Goal: Task Accomplishment & Management: Use online tool/utility

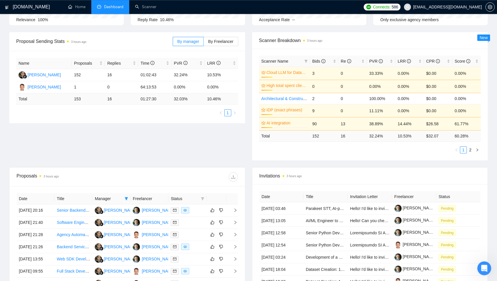
click at [255, 80] on div "Scanner Name Bids Re PVR LRR CPR Score Cloud LLM for Data Extraction 24% 3 0 33…" at bounding box center [370, 105] width 236 height 112
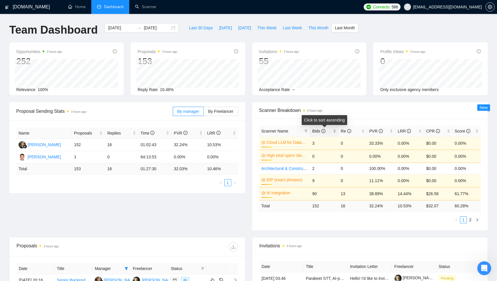
click at [316, 130] on span "Bids" at bounding box center [318, 131] width 13 height 5
click at [316, 128] on div "Bids" at bounding box center [324, 131] width 24 height 6
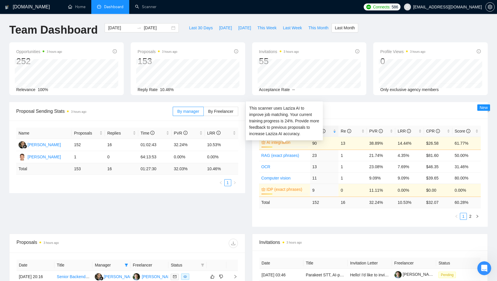
click at [280, 141] on link "AI integration" at bounding box center [287, 142] width 40 height 6
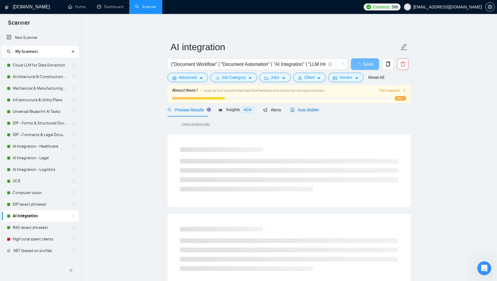
click at [295, 110] on span "Auto Bidder" at bounding box center [304, 110] width 29 height 5
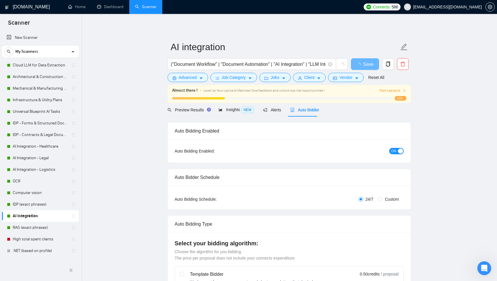
checkbox input "true"
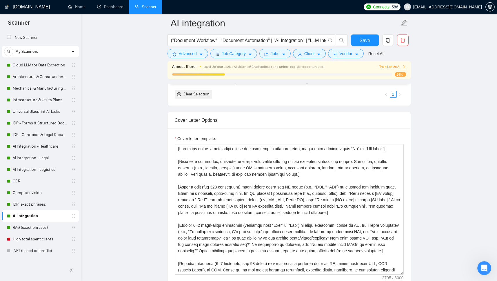
scroll to position [595, 0]
click at [410, 221] on div "Cover letter template:" at bounding box center [289, 208] width 243 height 160
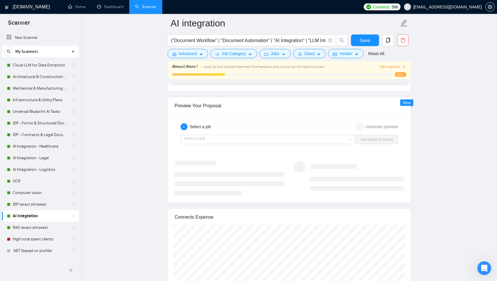
scroll to position [1083, 0]
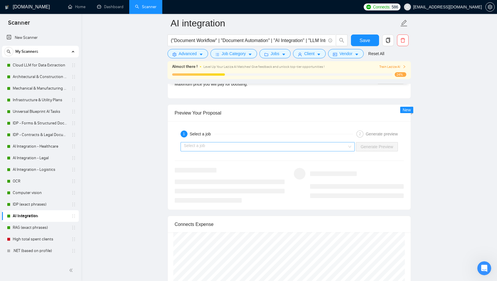
click at [287, 151] on input "search" at bounding box center [265, 146] width 163 height 9
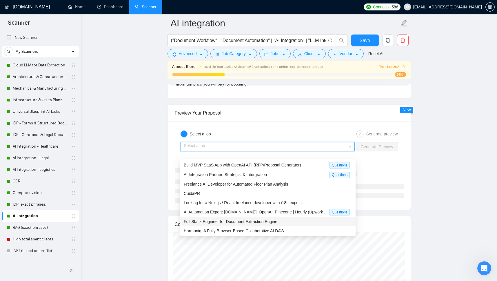
click at [268, 221] on span "Full Stack Engineer for Document Extraction Engine" at bounding box center [231, 221] width 94 height 5
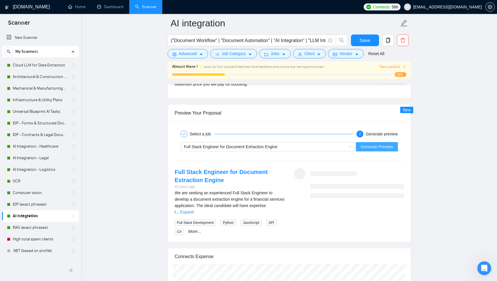
click at [370, 150] on span "Generate Preview" at bounding box center [377, 146] width 32 height 6
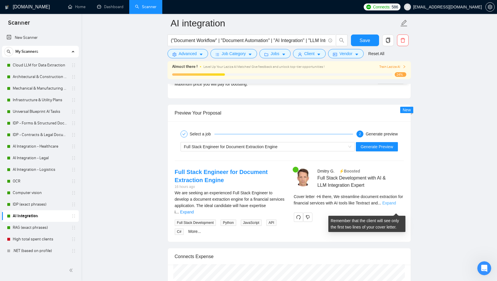
click at [392, 205] on link "Expand" at bounding box center [389, 203] width 14 height 5
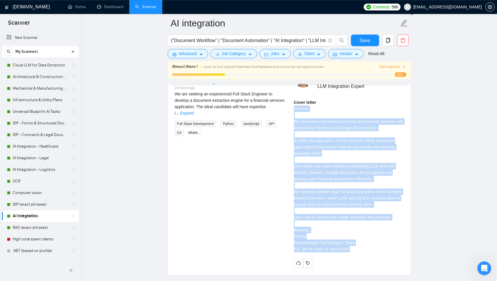
scroll to position [1183, 0]
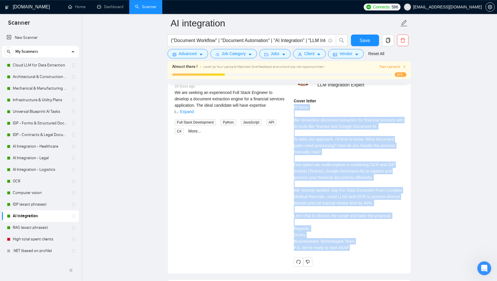
drag, startPoint x: 293, startPoint y: 129, endPoint x: 352, endPoint y: 252, distance: 137.2
click at [352, 252] on div "[PERSON_NAME] ⚡️Boosted Full Stack Development with AI & LLM Integration Expert…" at bounding box center [348, 167] width 119 height 199
copy div "Hi there, We streamline document extraction for financial services with AI tool…"
click at [17, 179] on link "OCR" at bounding box center [40, 181] width 55 height 12
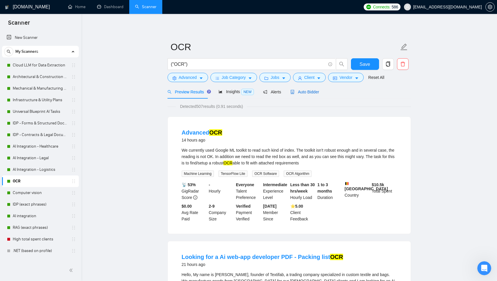
click at [301, 91] on span "Auto Bidder" at bounding box center [304, 92] width 29 height 5
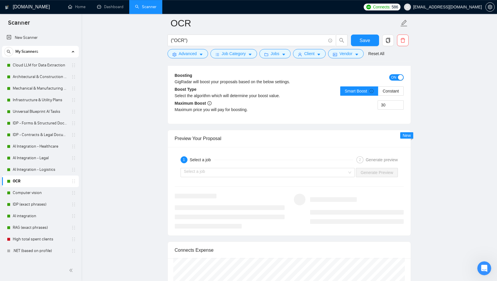
scroll to position [1083, 0]
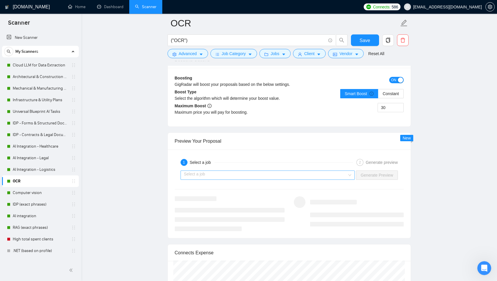
click at [320, 179] on input "search" at bounding box center [265, 175] width 163 height 9
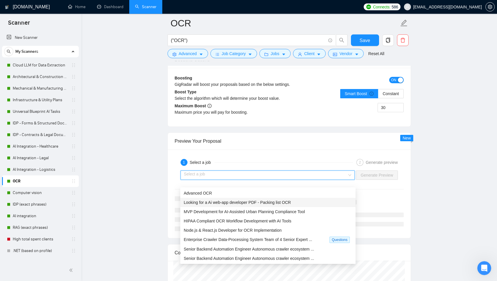
click at [268, 204] on span "Looking for a Ai web-app developer PDF - Packing list OCR" at bounding box center [237, 202] width 107 height 5
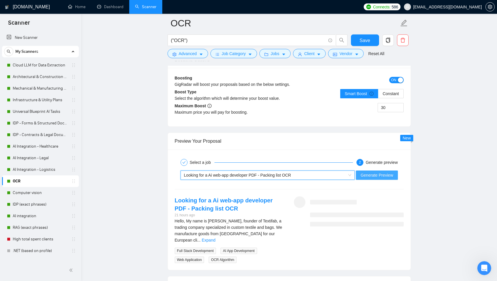
click at [387, 178] on span "Generate Preview" at bounding box center [377, 175] width 32 height 6
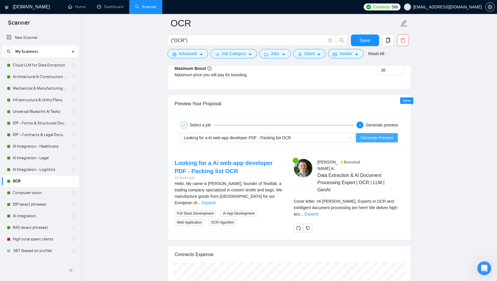
scroll to position [1138, 0]
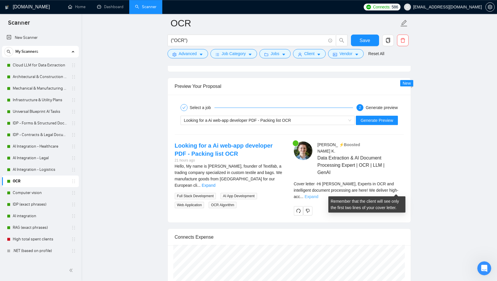
click at [318, 194] on link "Expand" at bounding box center [312, 196] width 14 height 5
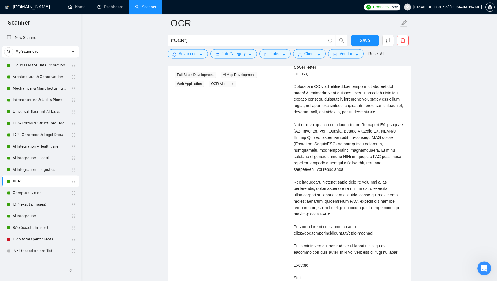
scroll to position [1259, 0]
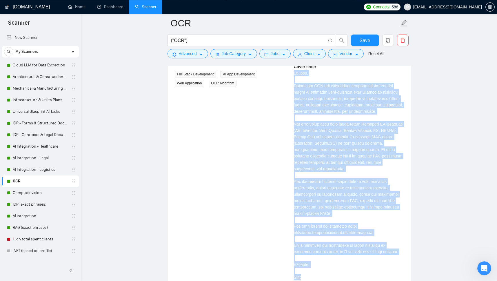
drag, startPoint x: 293, startPoint y: 71, endPoint x: 318, endPoint y: 271, distance: 201.6
click at [318, 271] on div "[PERSON_NAME] ⚡️Boosted Data Extraction & AI Document Processing Expert | OCR |…" at bounding box center [348, 171] width 119 height 302
copy div "Hi [PERSON_NAME], Experts in OCR and intelligent document processing are here! …"
click at [231, 155] on div "Looking for a Ai web-app developer PDF - Packing list OCR 21 hours ago Hello, M…" at bounding box center [289, 171] width 238 height 302
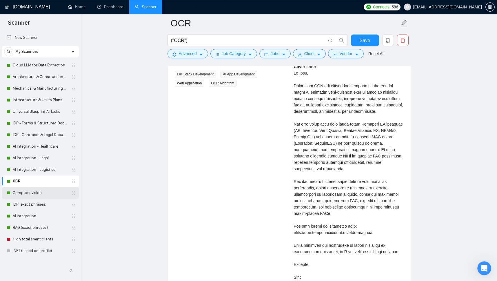
click at [15, 190] on link "Computer vision" at bounding box center [40, 193] width 55 height 12
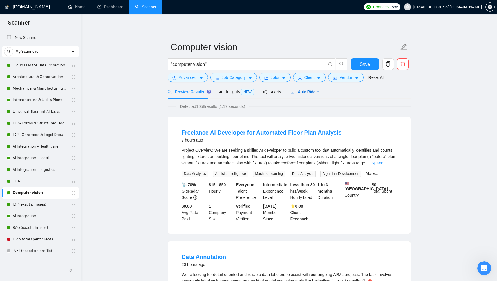
click at [306, 91] on span "Auto Bidder" at bounding box center [304, 92] width 29 height 5
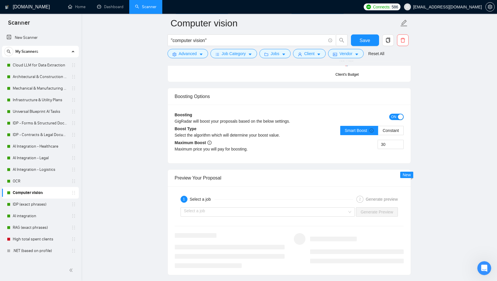
scroll to position [1088, 0]
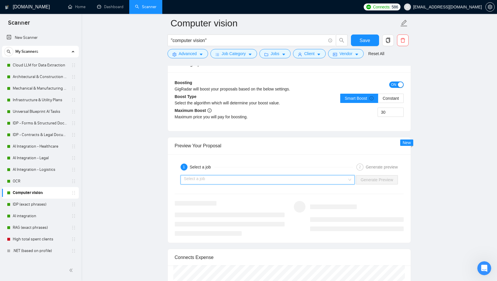
click at [286, 184] on input "search" at bounding box center [265, 179] width 163 height 9
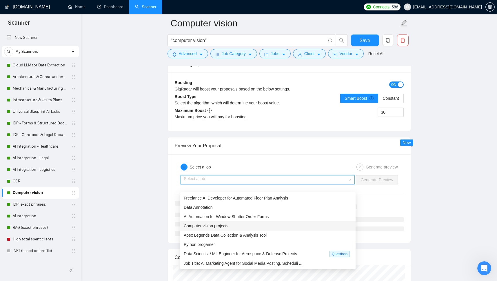
click at [234, 225] on div "Computer vision projects" at bounding box center [268, 226] width 168 height 6
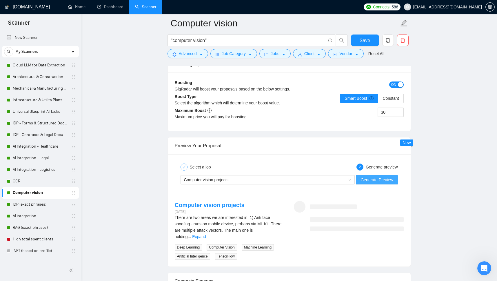
click at [380, 183] on span "Generate Preview" at bounding box center [377, 180] width 32 height 6
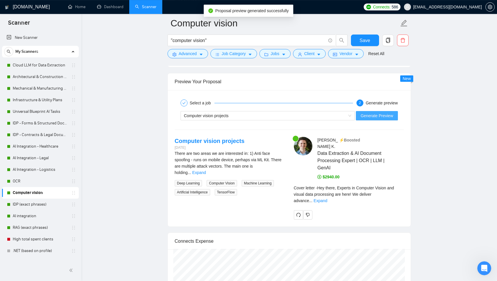
scroll to position [1230, 0]
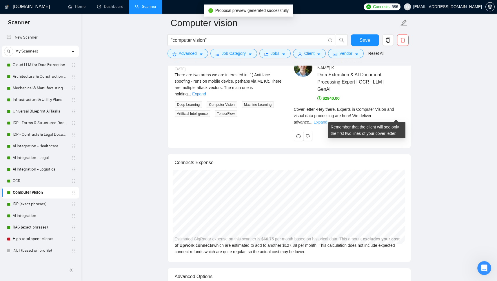
click at [327, 120] on link "Expand" at bounding box center [321, 122] width 14 height 5
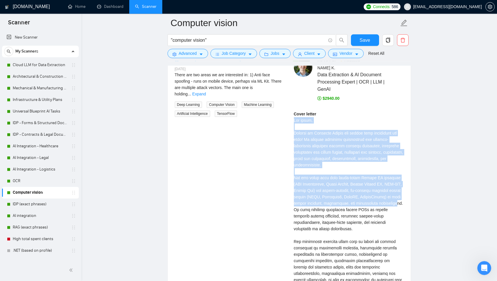
drag, startPoint x: 293, startPoint y: 120, endPoint x: 315, endPoint y: 208, distance: 91.0
click at [315, 208] on div "[PERSON_NAME] ⚡️Boosted Data Extraction & AI Document Processing Expert | OCR |…" at bounding box center [348, 224] width 119 height 330
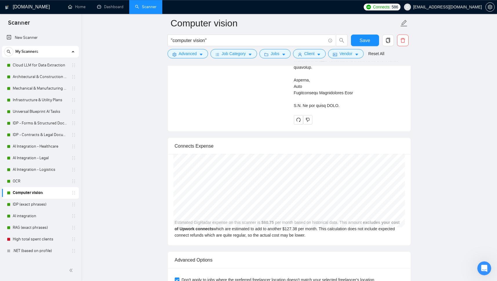
scroll to position [1506, 0]
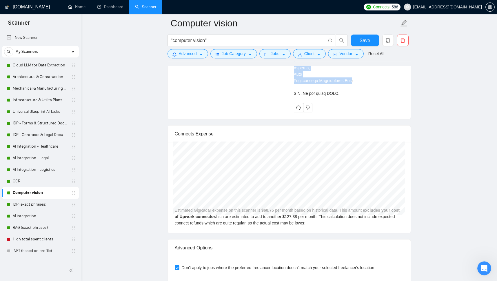
copy div "Hey there, Experts in Computer Vision and visual data processing are here! We d…"
click at [33, 202] on link "IDP (exact phrases)" at bounding box center [40, 205] width 55 height 12
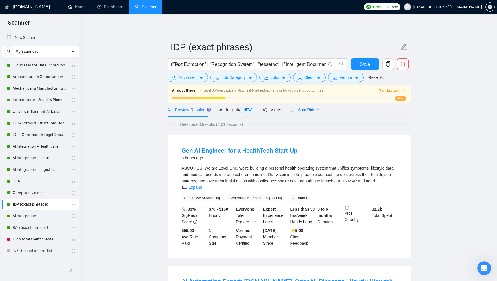
click at [312, 109] on span "Auto Bidder" at bounding box center [304, 110] width 29 height 5
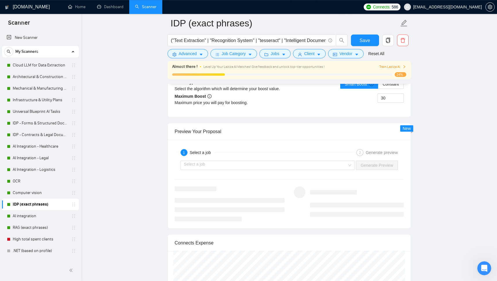
scroll to position [1124, 0]
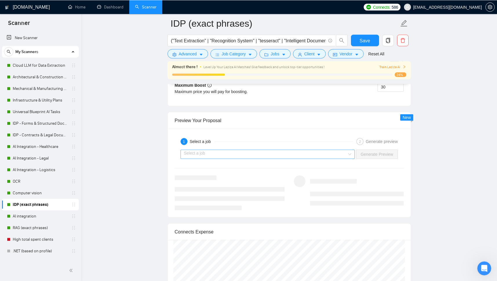
click at [325, 159] on input "search" at bounding box center [265, 154] width 163 height 9
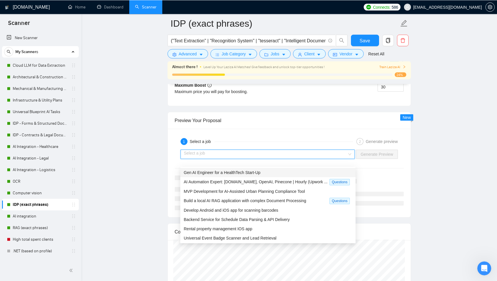
click at [261, 171] on div "Gen AI Engineer for a HealthTech Start-Up" at bounding box center [268, 172] width 168 height 6
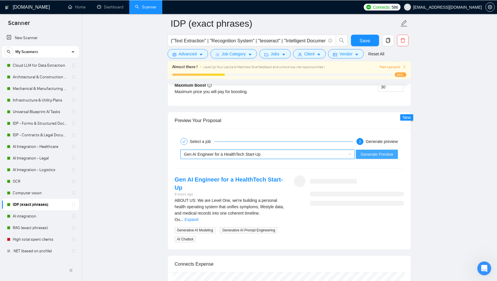
click at [375, 157] on span "Generate Preview" at bounding box center [377, 154] width 32 height 6
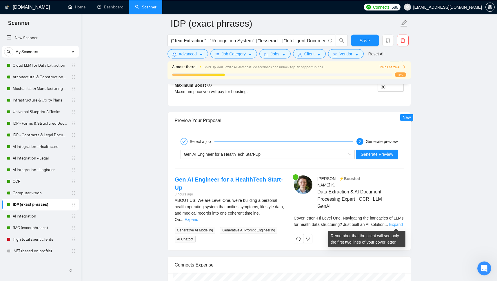
click at [394, 224] on link "Expand" at bounding box center [396, 224] width 14 height 5
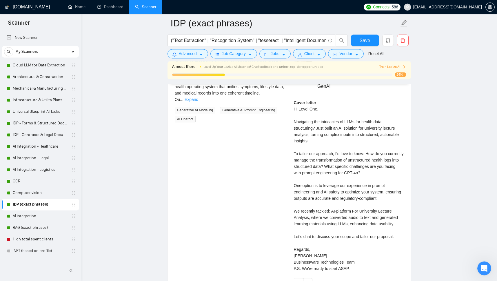
scroll to position [1243, 0]
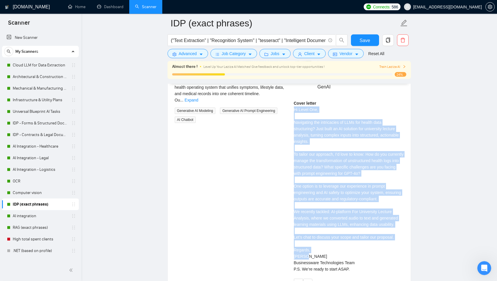
drag, startPoint x: 293, startPoint y: 110, endPoint x: 306, endPoint y: 257, distance: 147.5
click at [306, 257] on div "[PERSON_NAME] ⚡️Boosted Data Extraction & AI Document Processing Expert | OCR |…" at bounding box center [348, 172] width 119 height 232
copy div "Hi Level One, Navigating the intricacies of LLMs for health data structuring? J…"
click at [27, 62] on link "Cloud LLM for Data Extraction" at bounding box center [40, 65] width 55 height 12
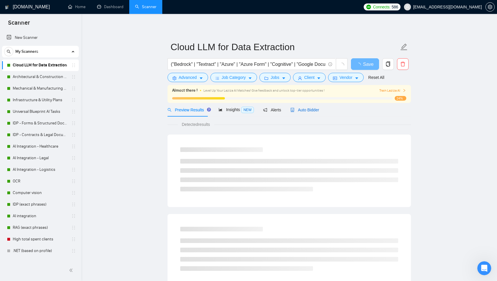
click at [303, 110] on span "Auto Bidder" at bounding box center [304, 110] width 29 height 5
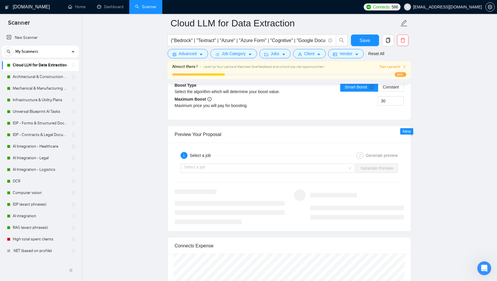
scroll to position [1101, 0]
click at [344, 172] on input "search" at bounding box center [265, 167] width 163 height 9
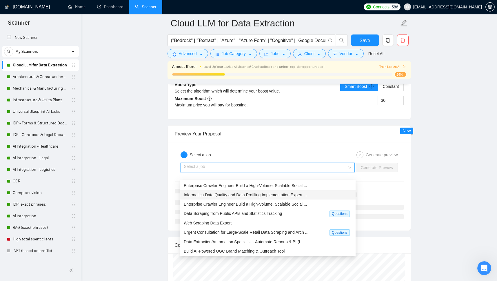
click at [243, 194] on span "Informatica Data Quality and Data Profiling Implementation Expert ..." at bounding box center [245, 194] width 123 height 5
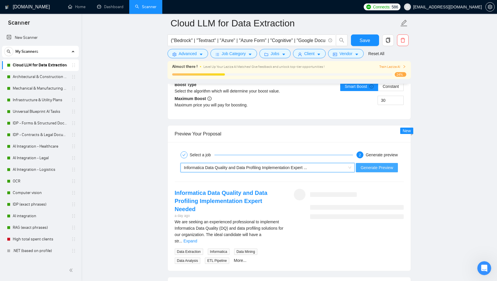
click at [378, 171] on span "Generate Preview" at bounding box center [377, 167] width 32 height 6
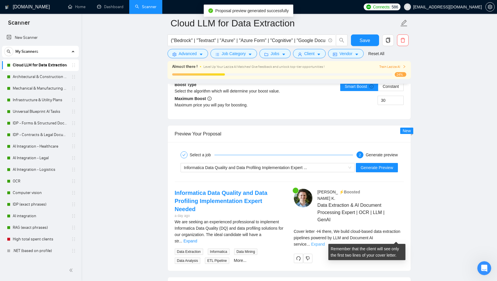
click at [325, 242] on link "Expand" at bounding box center [318, 244] width 14 height 5
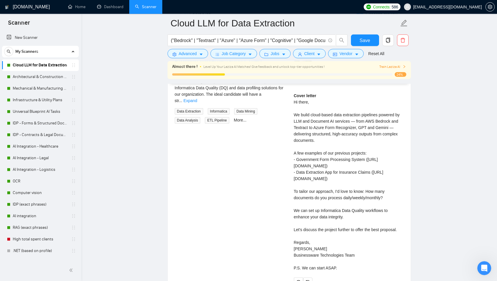
scroll to position [1240, 0]
drag, startPoint x: 292, startPoint y: 101, endPoint x: 311, endPoint y: 266, distance: 165.4
click at [311, 266] on div "[PERSON_NAME] ⚡️Boosted Data Extraction & AI Document Processing Expert | OCR |…" at bounding box center [348, 169] width 119 height 238
copy div "Hi there, We build cloud-based data extraction pipelines powered by LLM and Doc…"
click at [19, 249] on link ".NET (based on profile)" at bounding box center [40, 251] width 55 height 12
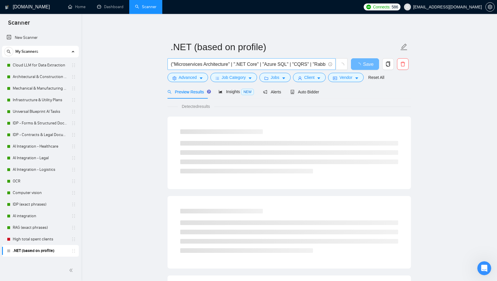
click at [201, 63] on input "("Microservices Architecture" | ".NET Core" | "Azure SQL" | "CQRS" | "RabbitMQ"…" at bounding box center [248, 64] width 155 height 7
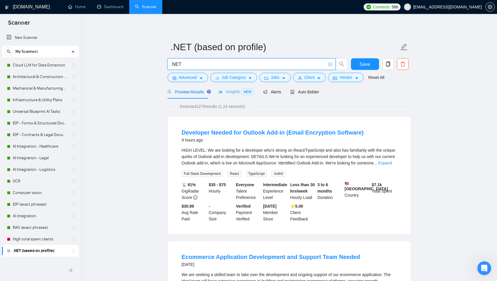
type input ".NET"
click at [228, 91] on span "Insights NEW" at bounding box center [236, 91] width 35 height 5
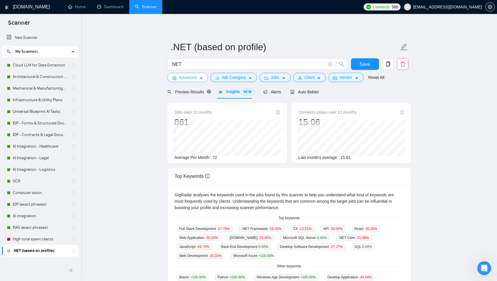
click at [187, 78] on span "Advanced" at bounding box center [188, 77] width 18 height 6
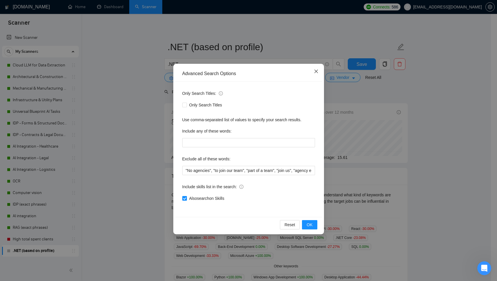
click at [315, 68] on span "Close" at bounding box center [316, 72] width 16 height 16
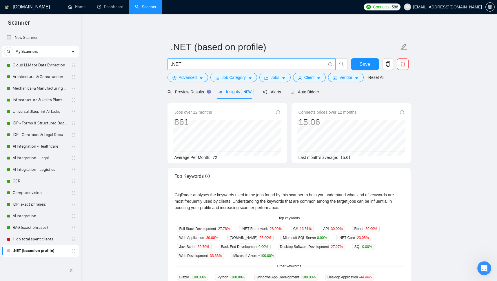
click at [175, 63] on input ".NET" at bounding box center [248, 64] width 155 height 7
paste input "("Microservices Architecture" | ".NET Core" | "Azure SQL" | "CQRS" | "RabbitMQ"…"
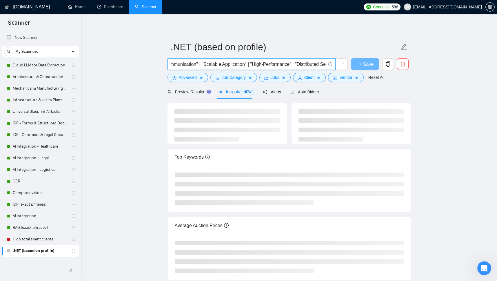
type input "("Microservices Architecture" | ".NET Core" | "Azure SQL" | "CQRS" | "RabbitMQ"…"
click at [145, 94] on main ".NET (based on profile) ("Microservices Architecture" | ".NET Core" | "Azure SQ…" at bounding box center [288, 151] width 397 height 257
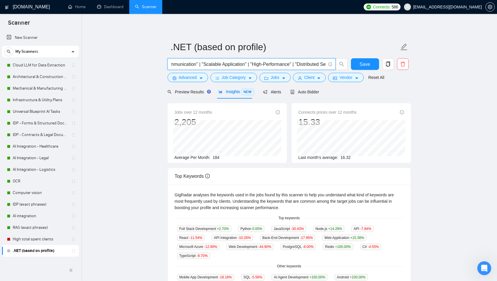
click at [207, 66] on input "("Microservices Architecture" | ".NET Core" | "Azure SQL" | "CQRS" | "RabbitMQ"…" at bounding box center [248, 64] width 155 height 7
click at [107, 7] on link "Dashboard" at bounding box center [110, 6] width 26 height 5
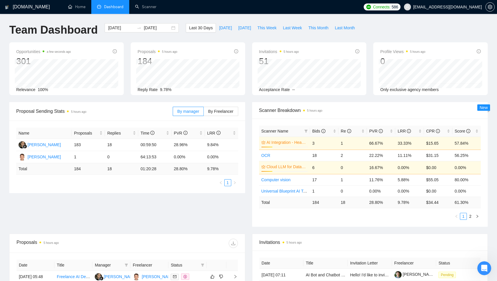
click at [91, 213] on div "Proposal Sending Stats 5 hours ago By manager By Freelancer Name Proposals Repl…" at bounding box center [249, 168] width 486 height 132
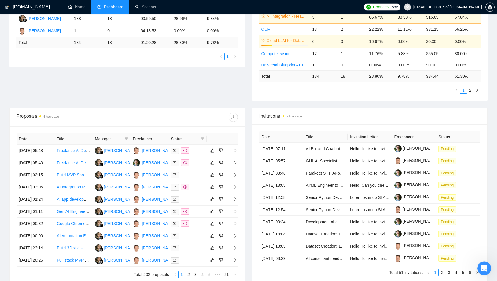
scroll to position [128, 0]
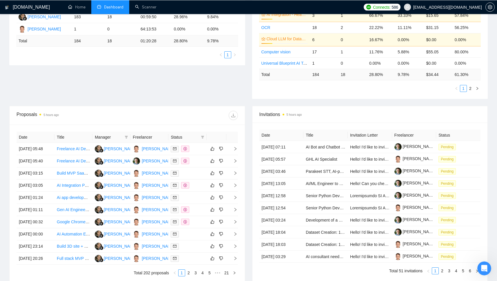
click at [127, 114] on div at bounding box center [182, 114] width 111 height 9
click at [126, 137] on icon "filter" at bounding box center [126, 136] width 3 height 3
click at [78, 149] on input "checkbox" at bounding box center [80, 149] width 5 height 5
checkbox input "true"
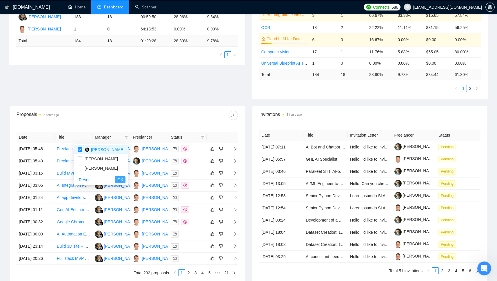
click at [122, 178] on span "OK" at bounding box center [120, 179] width 6 height 6
